Goal: Find specific page/section: Find specific page/section

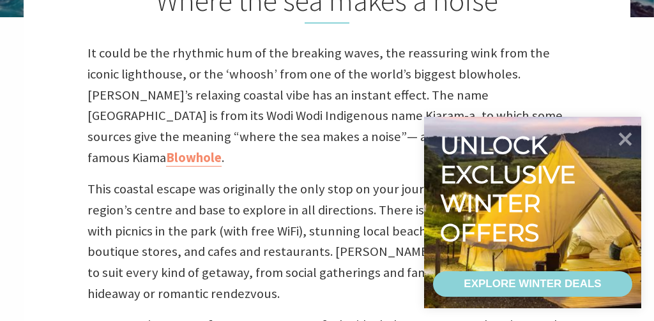
scroll to position [405, 0]
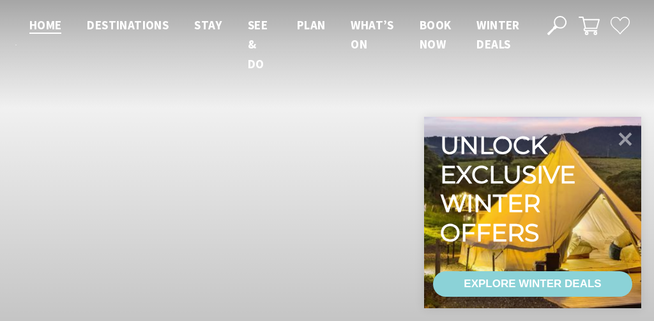
scroll to position [1, 644]
click at [626, 134] on icon at bounding box center [625, 138] width 31 height 31
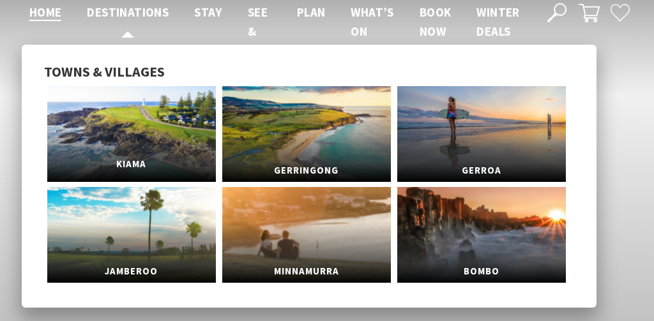
scroll to position [18, 0]
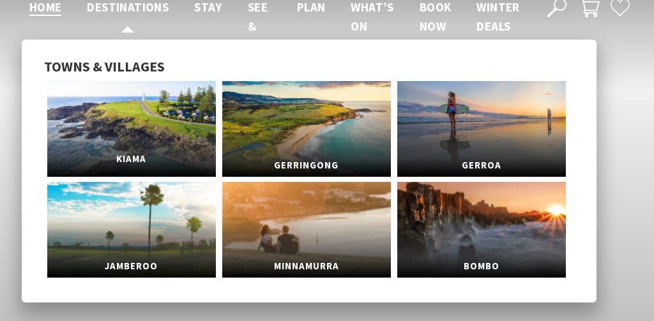
click at [139, 141] on link "Kiama" at bounding box center [131, 129] width 169 height 96
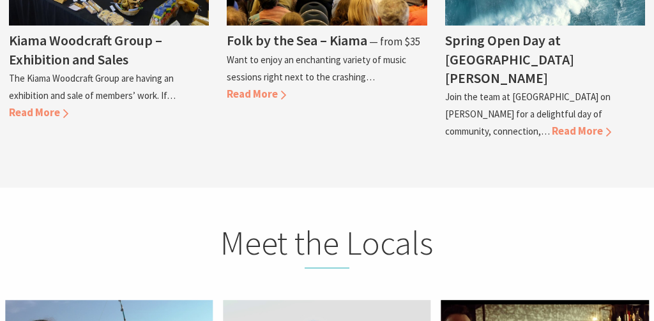
scroll to position [3775, 0]
